Goal: Task Accomplishment & Management: Use online tool/utility

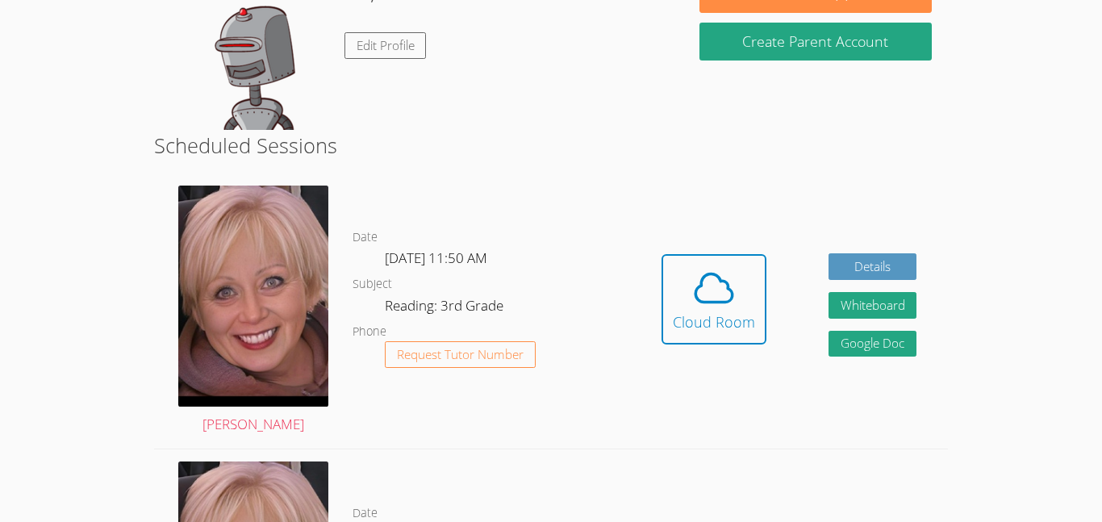
scroll to position [194, 0]
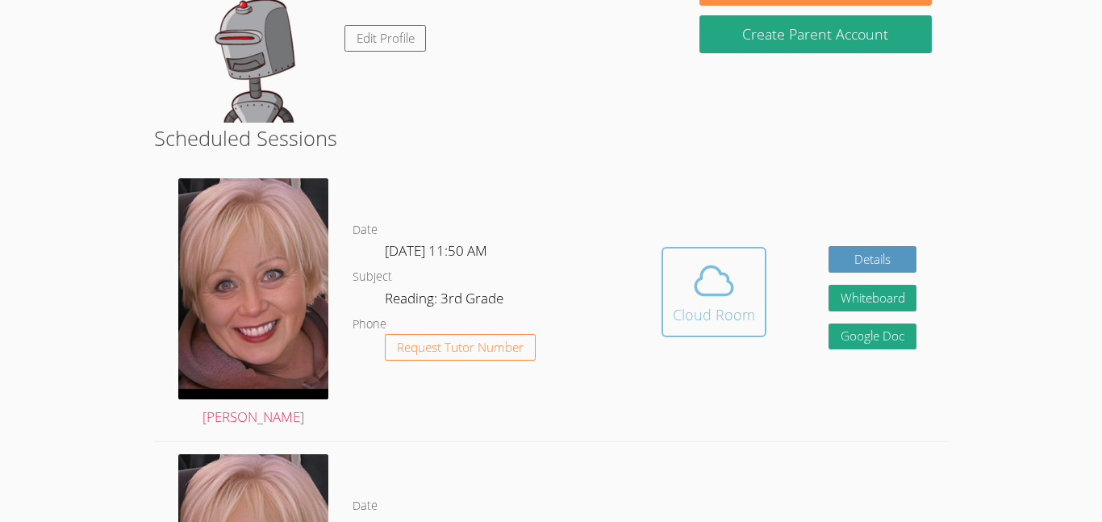
click at [691, 281] on icon at bounding box center [713, 280] width 45 height 45
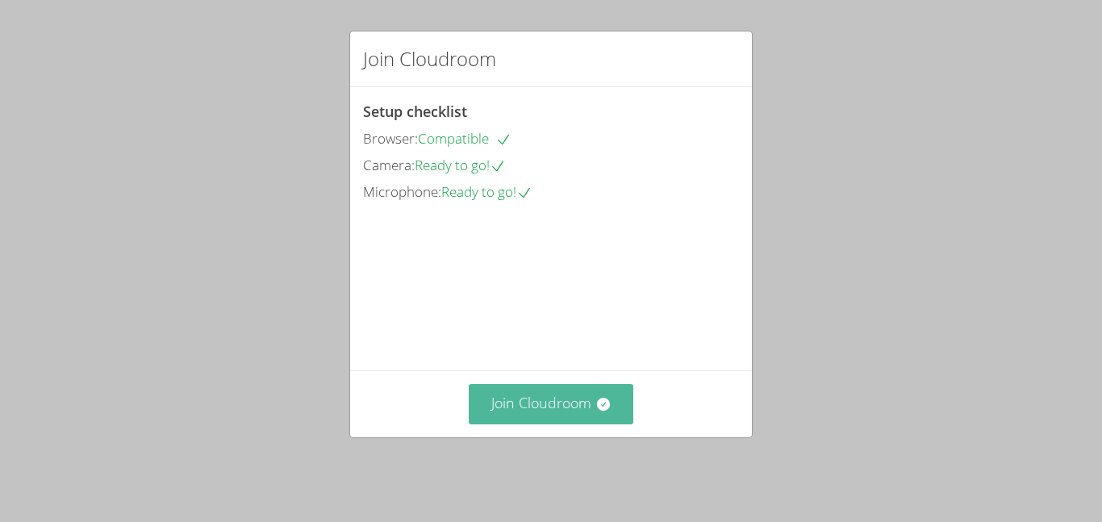
click at [606, 403] on button "Join Cloudroom" at bounding box center [551, 404] width 165 height 40
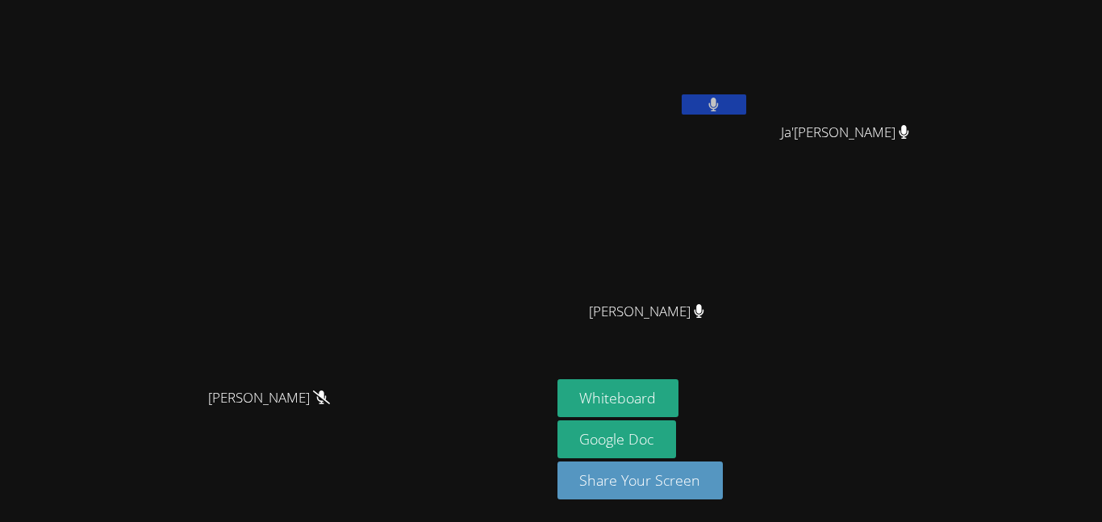
click at [719, 102] on icon at bounding box center [713, 105] width 10 height 14
click at [722, 102] on icon at bounding box center [713, 105] width 17 height 14
click at [679, 394] on button "Whiteboard" at bounding box center [618, 398] width 122 height 38
